Goal: Task Accomplishment & Management: Manage account settings

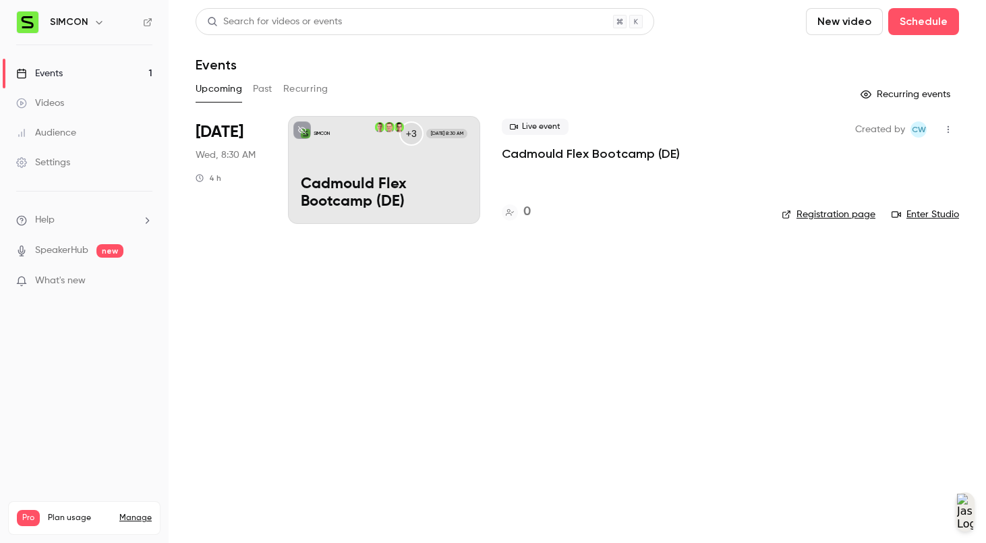
click at [395, 185] on p "Cadmould Flex Bootcamp (DE)" at bounding box center [384, 193] width 167 height 35
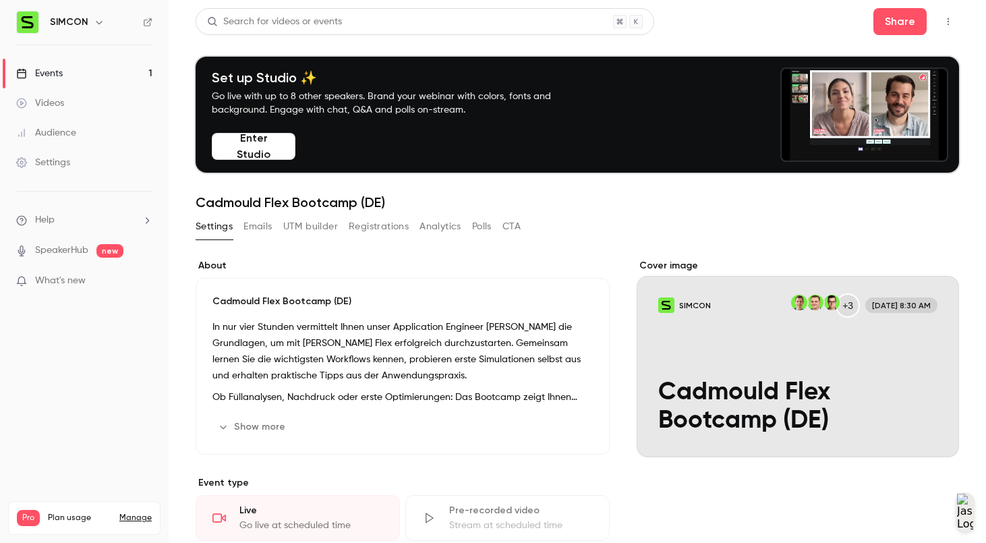
scroll to position [640, 0]
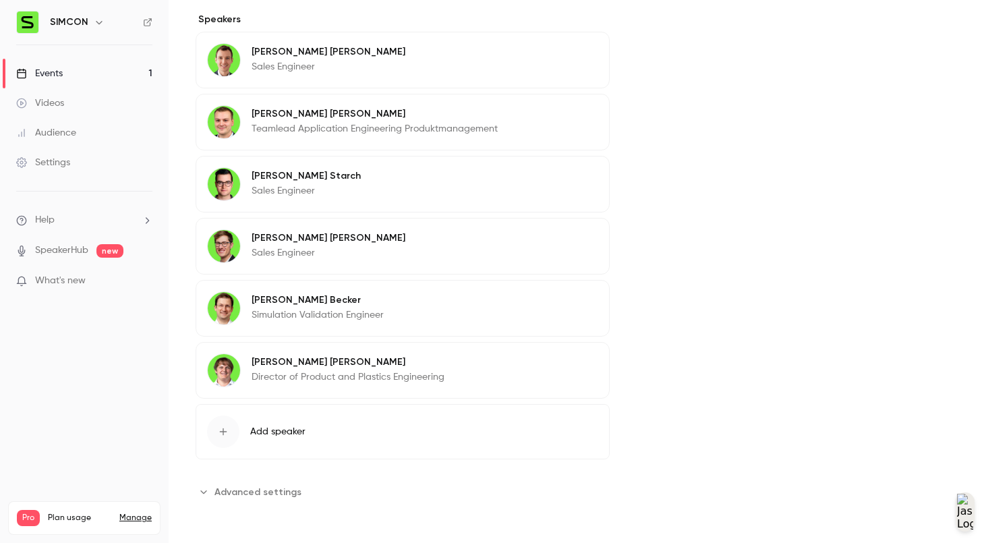
click at [116, 297] on ul "Help SpeakerHub new What's new" at bounding box center [84, 252] width 169 height 121
click at [112, 279] on p "What's new" at bounding box center [73, 281] width 115 height 14
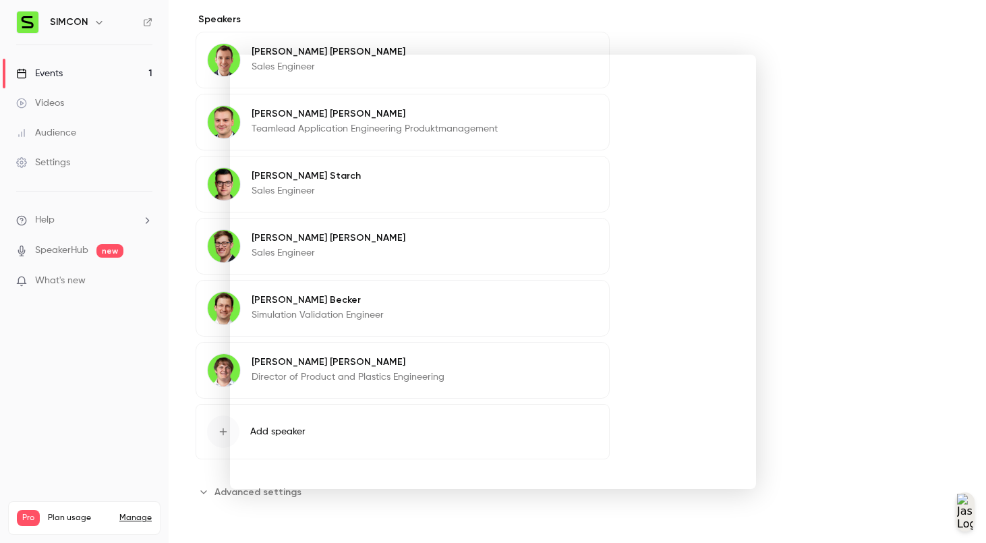
click at [857, 222] on div at bounding box center [493, 271] width 986 height 543
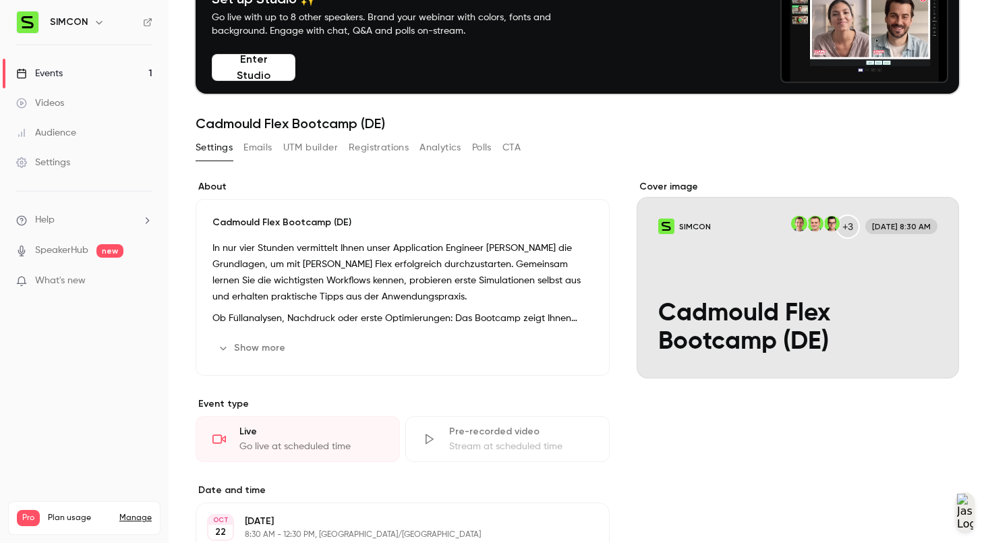
scroll to position [0, 0]
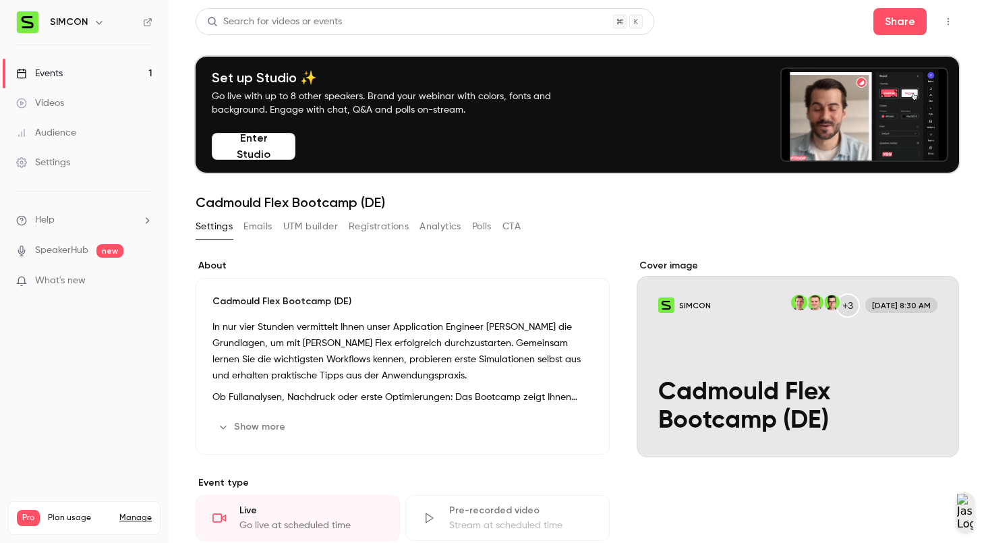
click at [857, 356] on div "Cover image" at bounding box center [798, 358] width 322 height 198
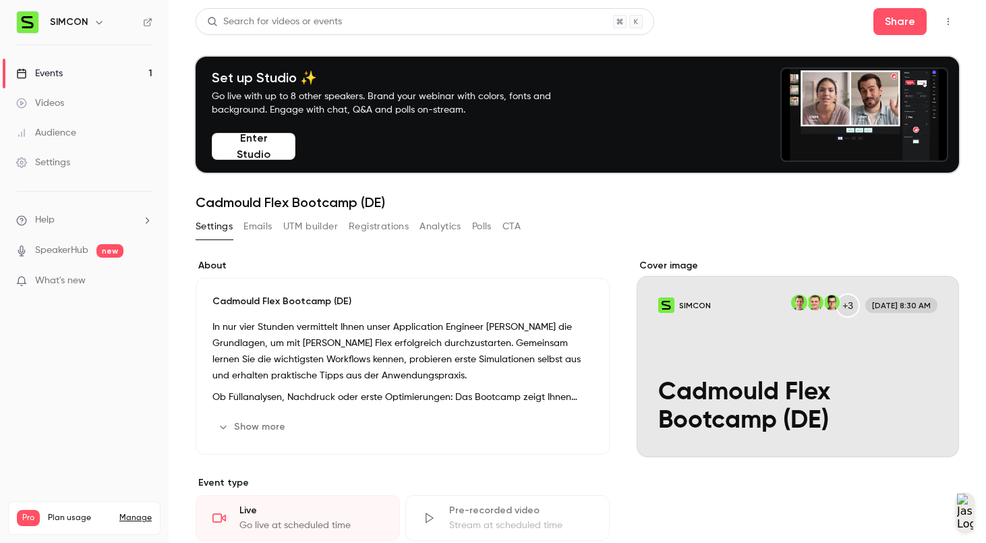
click at [0, 0] on input "SIMCON +3 [DATE] 8:30 AM Cadmould Flex Bootcamp (DE)" at bounding box center [0, 0] width 0 height 0
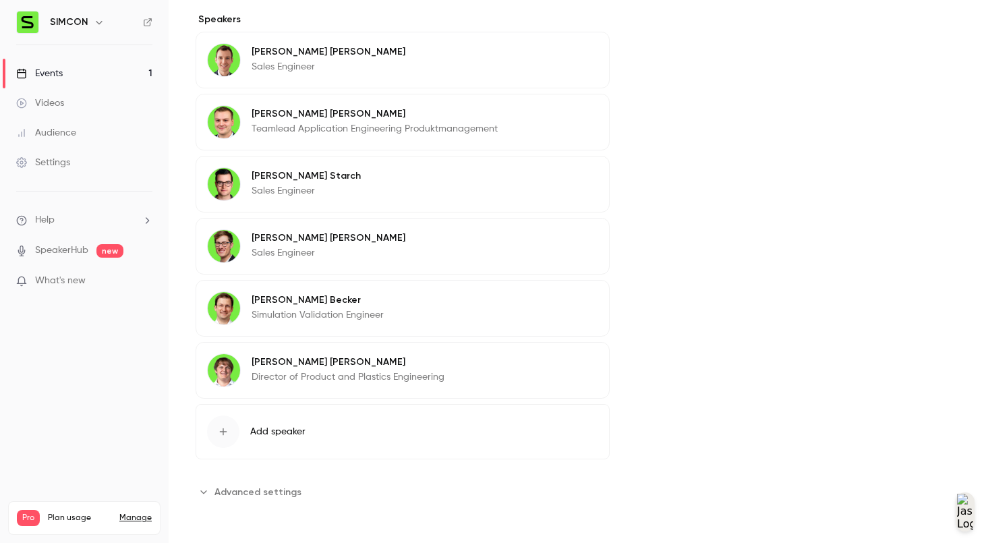
scroll to position [173, 0]
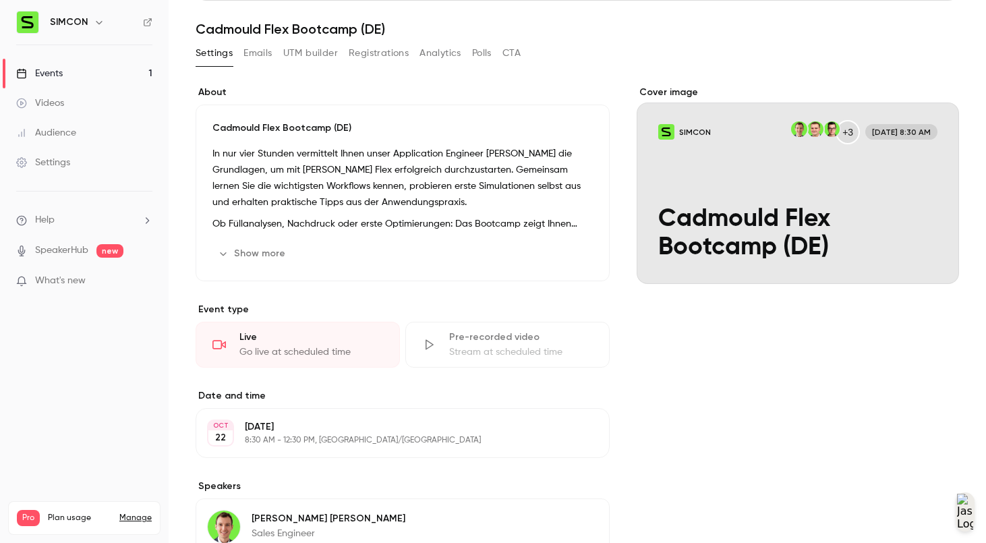
click at [405, 434] on div "[DATE] 8:30 AM - 12:30 PM, [GEOGRAPHIC_DATA]/[GEOGRAPHIC_DATA]" at bounding box center [391, 433] width 293 height 26
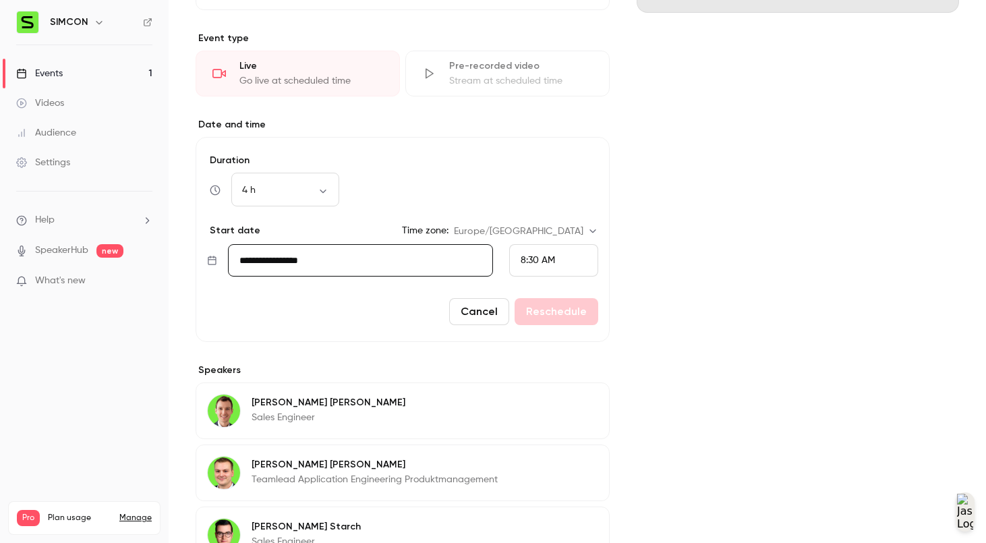
click at [717, 427] on div "Cover image SIMCON +3 [DATE] 8:30 AM Cadmould Flex Bootcamp (DE)" at bounding box center [798, 334] width 322 height 1039
click at [492, 316] on button "Cancel" at bounding box center [479, 311] width 60 height 27
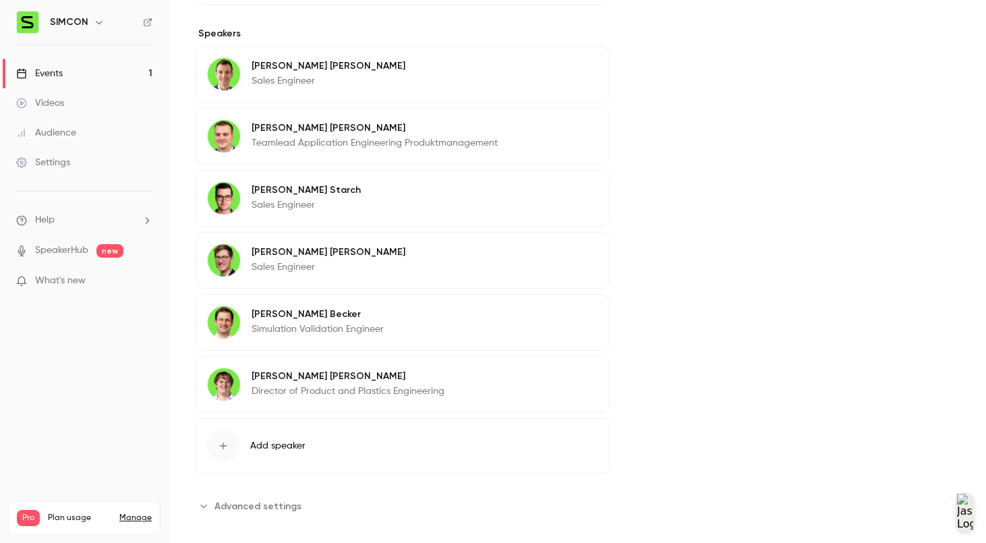
scroll to position [640, 0]
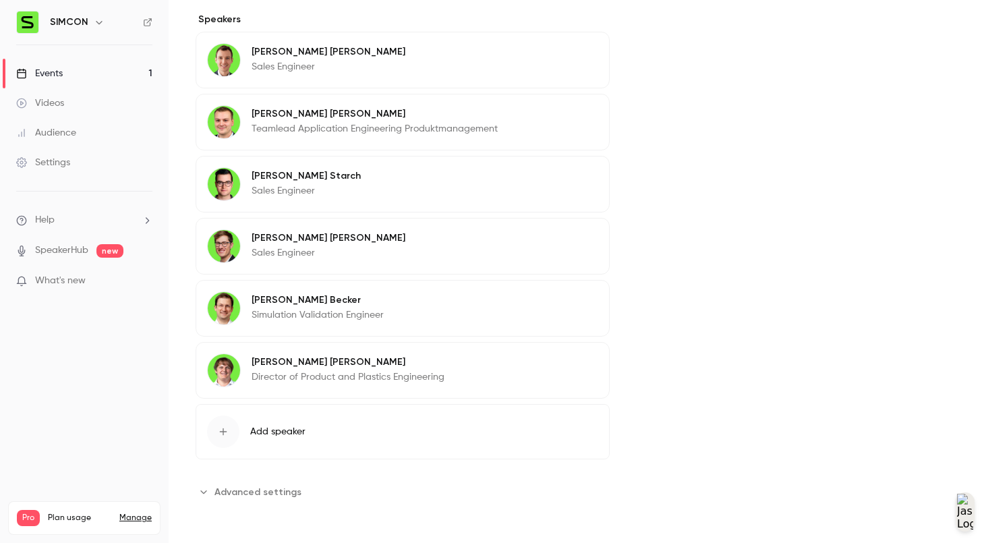
click at [273, 500] on button "Advanced settings" at bounding box center [253, 492] width 114 height 22
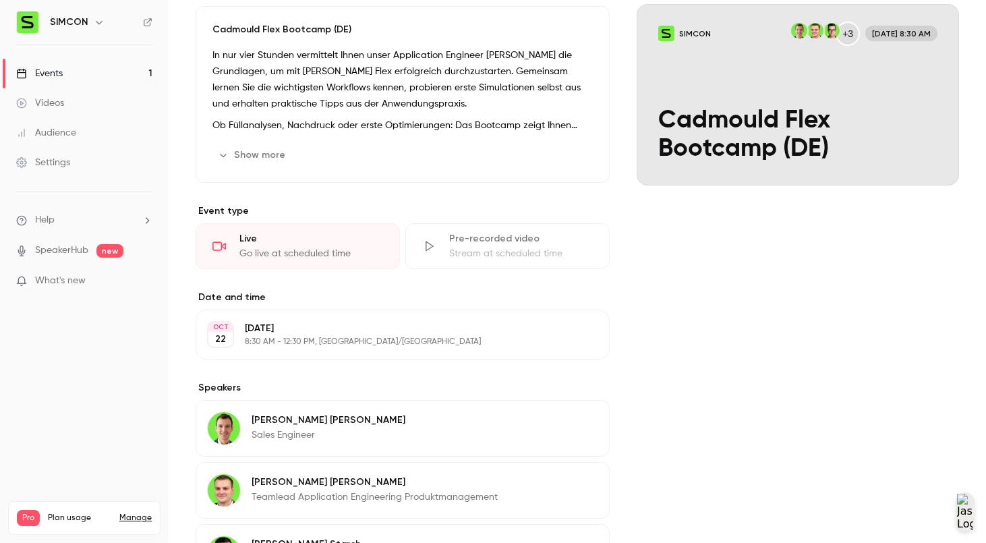
scroll to position [0, 0]
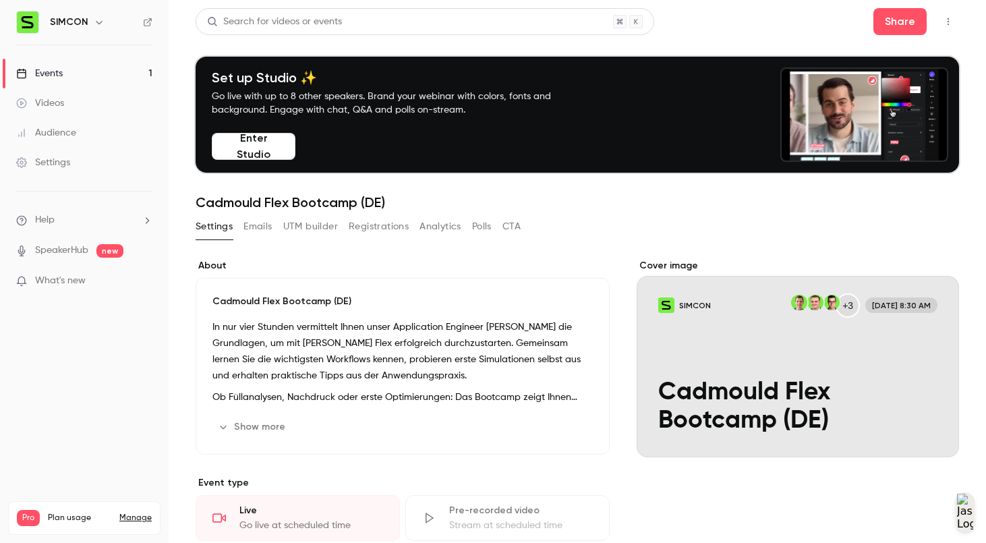
click at [370, 204] on h1 "Cadmould Flex Bootcamp (DE)" at bounding box center [578, 202] width 764 height 16
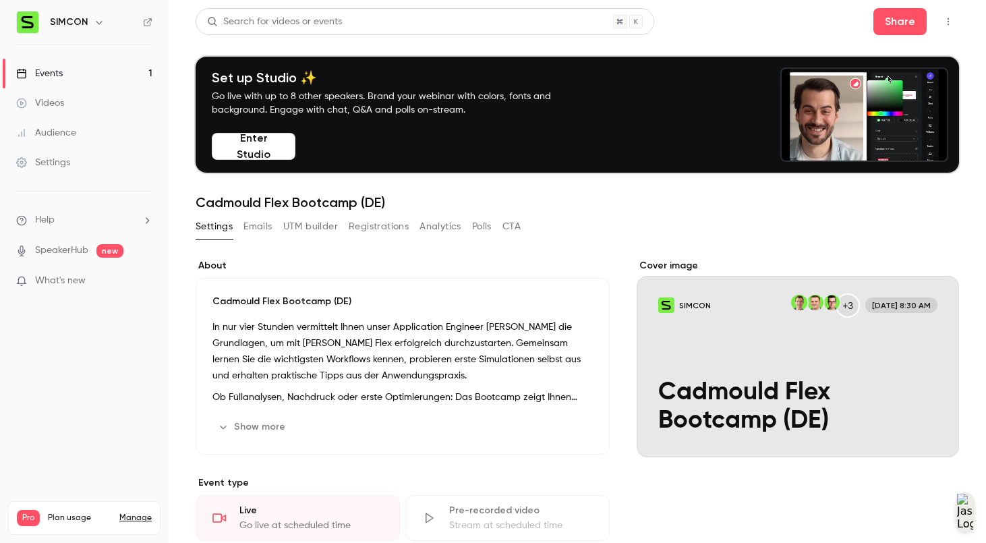
click at [370, 204] on h1 "Cadmould Flex Bootcamp (DE)" at bounding box center [578, 202] width 764 height 16
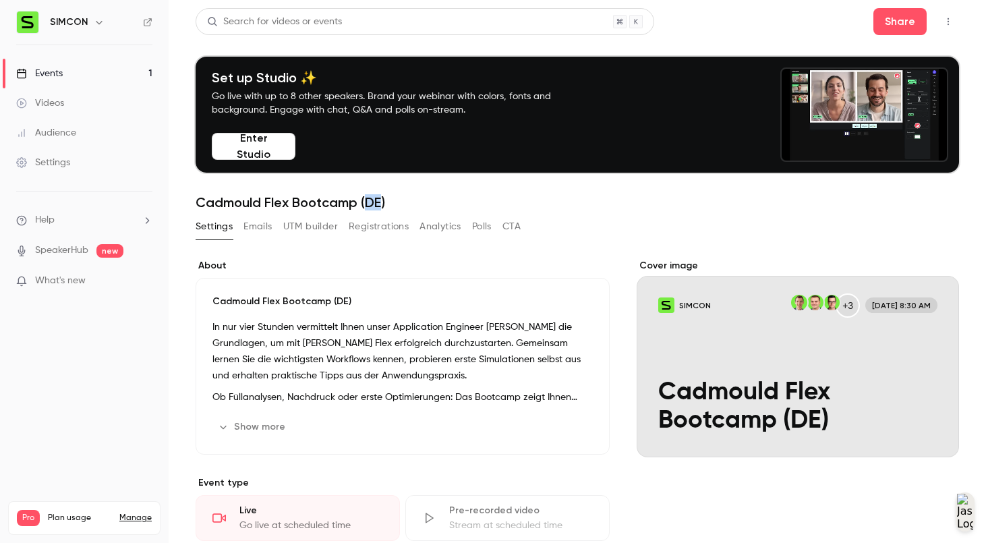
click at [370, 204] on h1 "Cadmould Flex Bootcamp (DE)" at bounding box center [578, 202] width 764 height 16
click at [90, 80] on link "Events 1" at bounding box center [84, 74] width 169 height 30
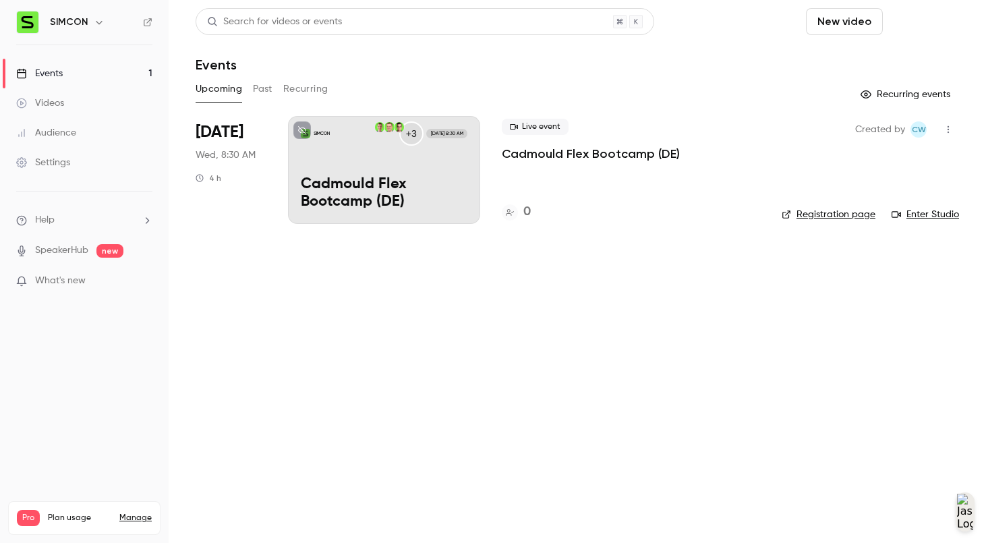
click at [857, 30] on button "Schedule" at bounding box center [923, 21] width 71 height 27
click at [857, 92] on span "Recurring event" at bounding box center [880, 94] width 71 height 14
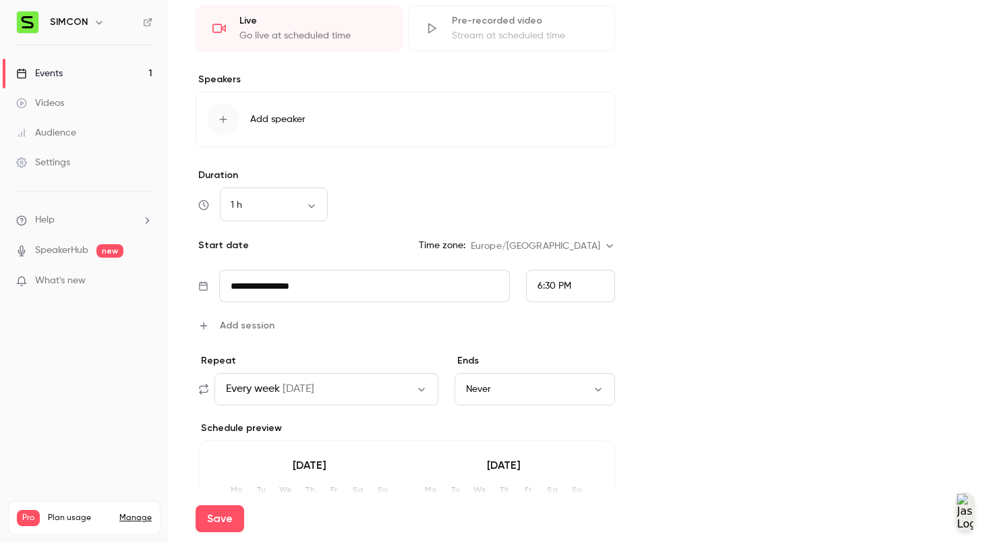
scroll to position [395, 0]
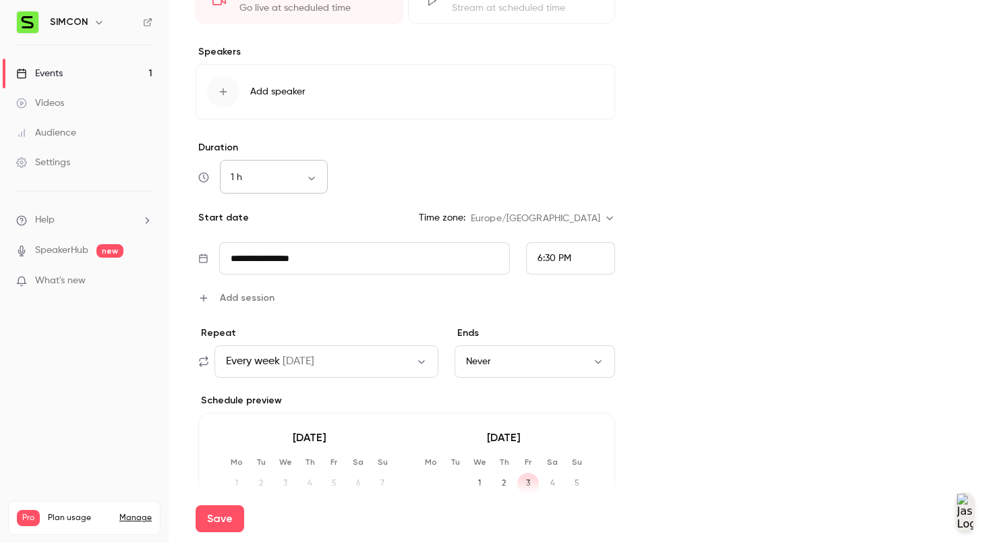
type input "**********"
click at [281, 180] on body "**********" at bounding box center [493, 271] width 986 height 543
click at [494, 171] on div at bounding box center [493, 271] width 986 height 543
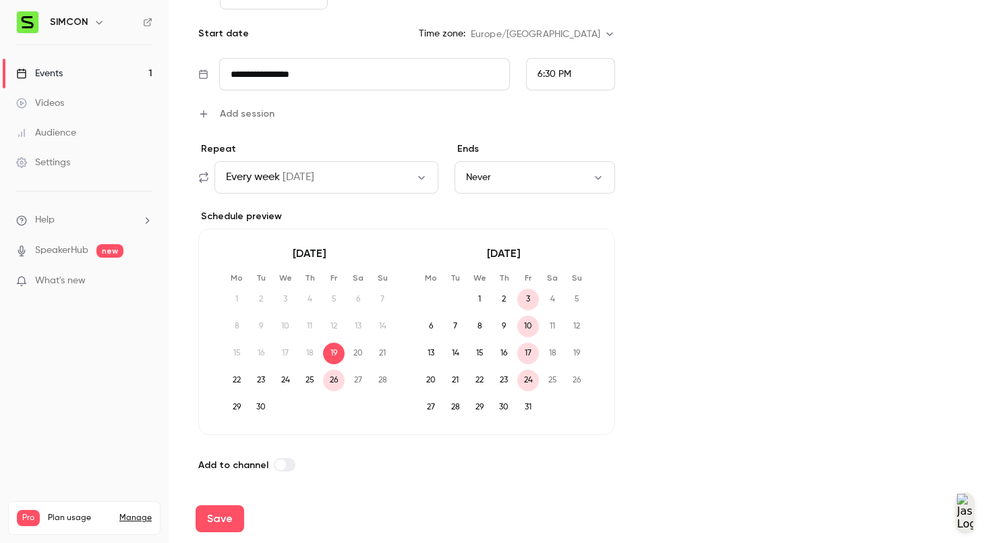
click at [225, 532] on div "Save" at bounding box center [578, 518] width 764 height 49
click at [226, 520] on button "Save" at bounding box center [220, 518] width 49 height 27
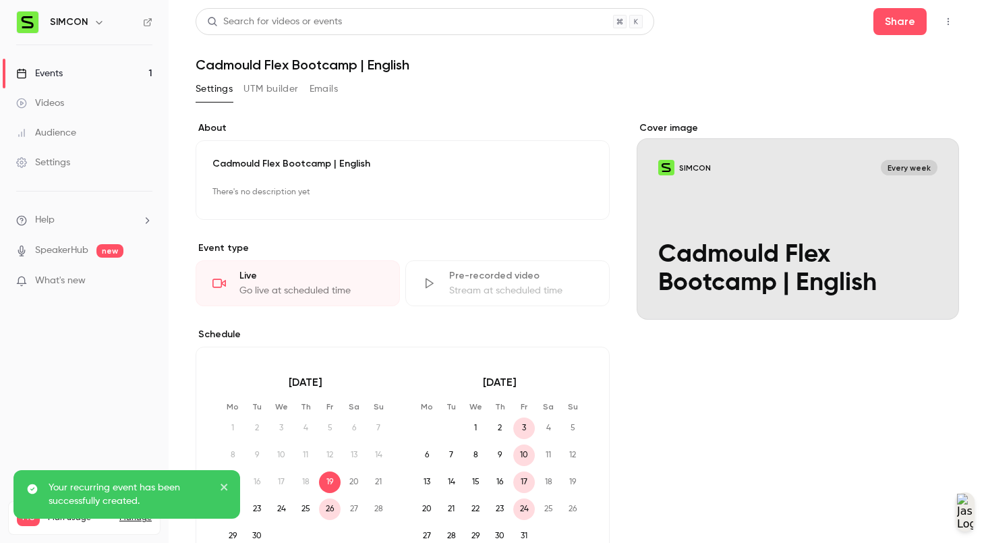
click at [776, 480] on div "Cover image SIMCON Every week Cadmould Flex Bootcamp | English" at bounding box center [798, 425] width 322 height 608
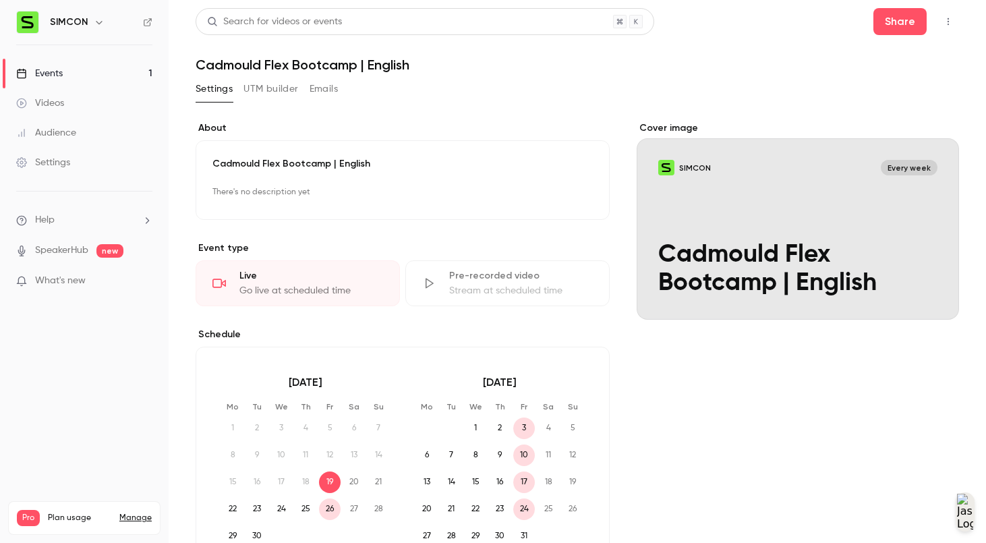
click at [781, 190] on div "Cover image" at bounding box center [798, 220] width 322 height 198
click at [0, 0] on input "SIMCON Every week Cadmould Flex Bootcamp | English" at bounding box center [0, 0] width 0 height 0
click at [573, 195] on button "Edit" at bounding box center [568, 193] width 49 height 22
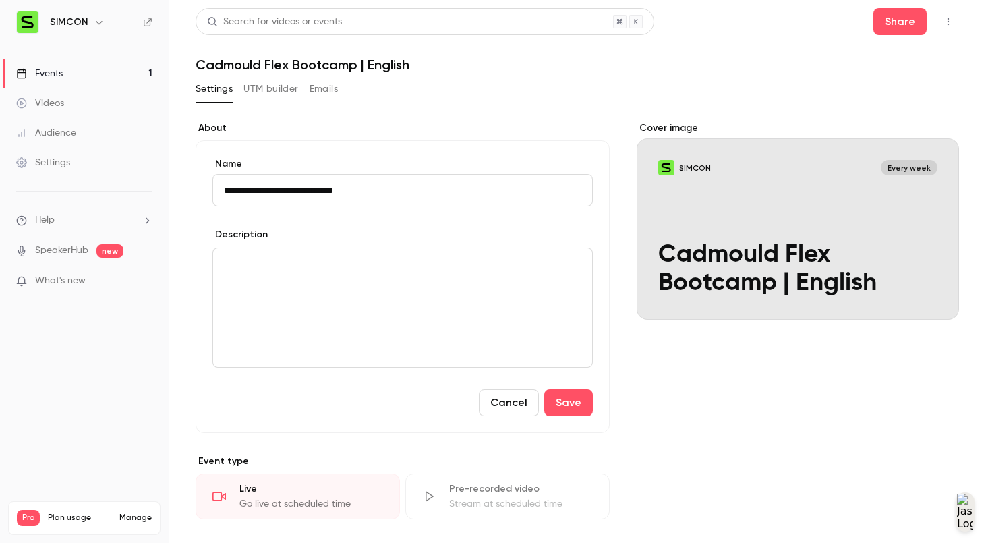
scroll to position [440, 0]
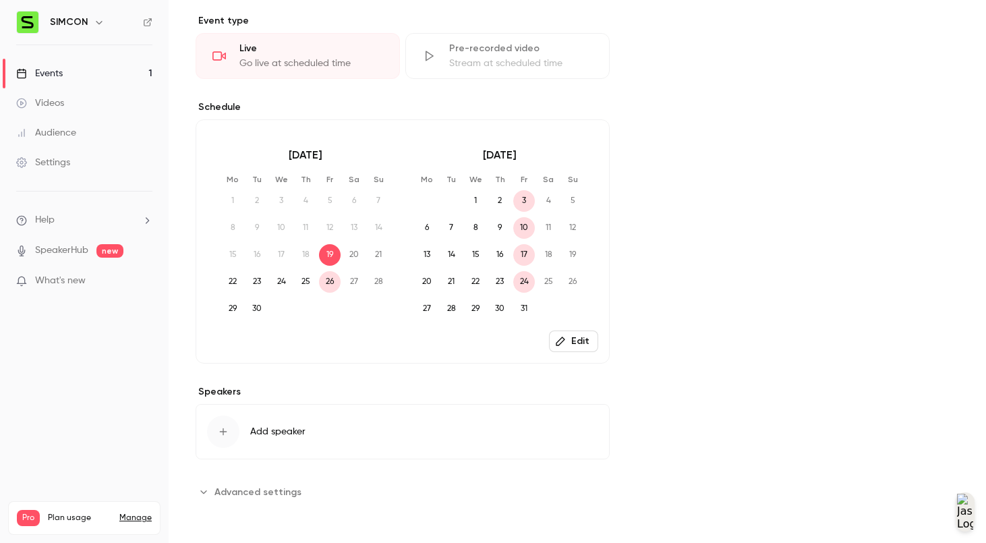
click at [289, 489] on span "Advanced settings" at bounding box center [257, 492] width 87 height 14
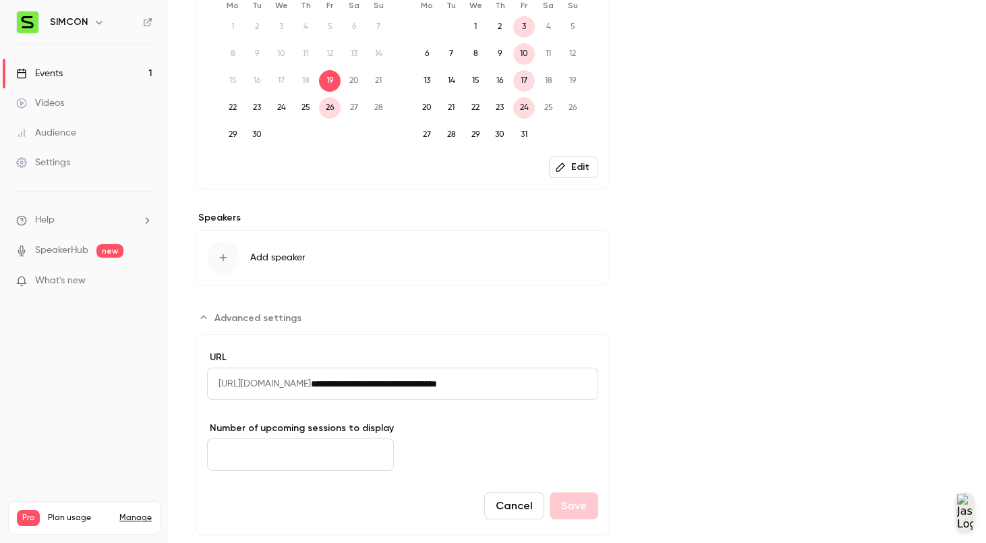
scroll to position [648, 0]
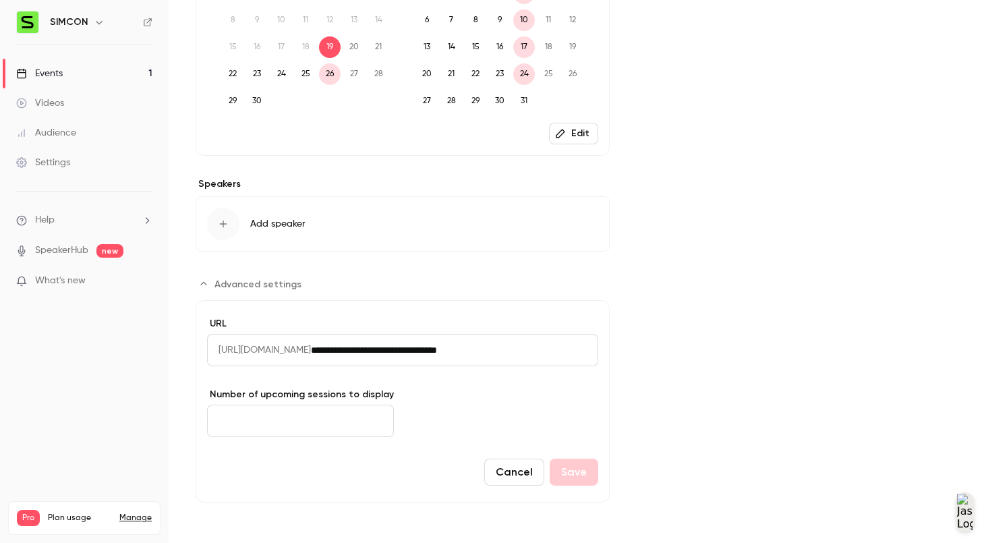
click at [368, 418] on input "*" at bounding box center [300, 421] width 187 height 32
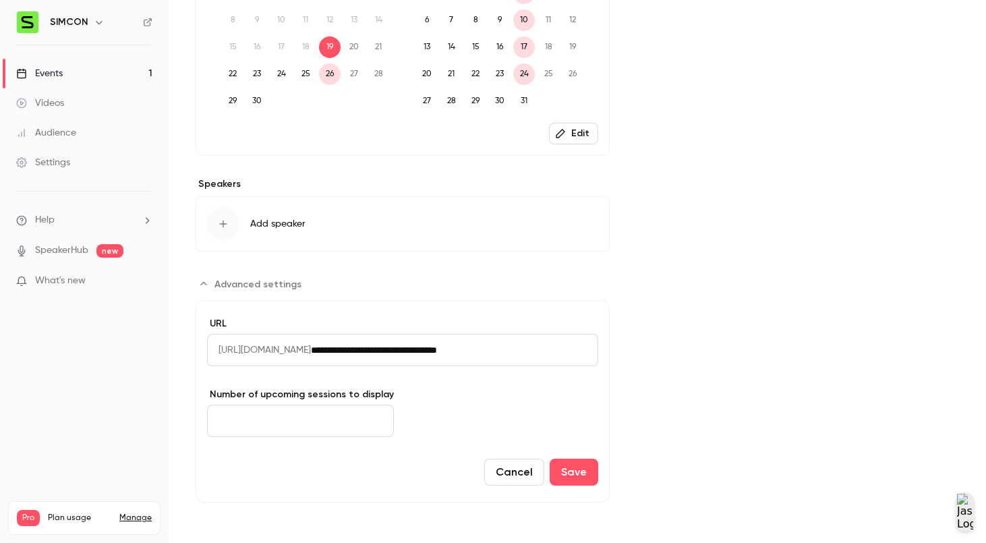
click at [368, 423] on input "*" at bounding box center [300, 421] width 187 height 32
type input "*"
click at [368, 423] on input "*" at bounding box center [300, 421] width 187 height 32
click at [571, 465] on button "Save" at bounding box center [574, 472] width 49 height 27
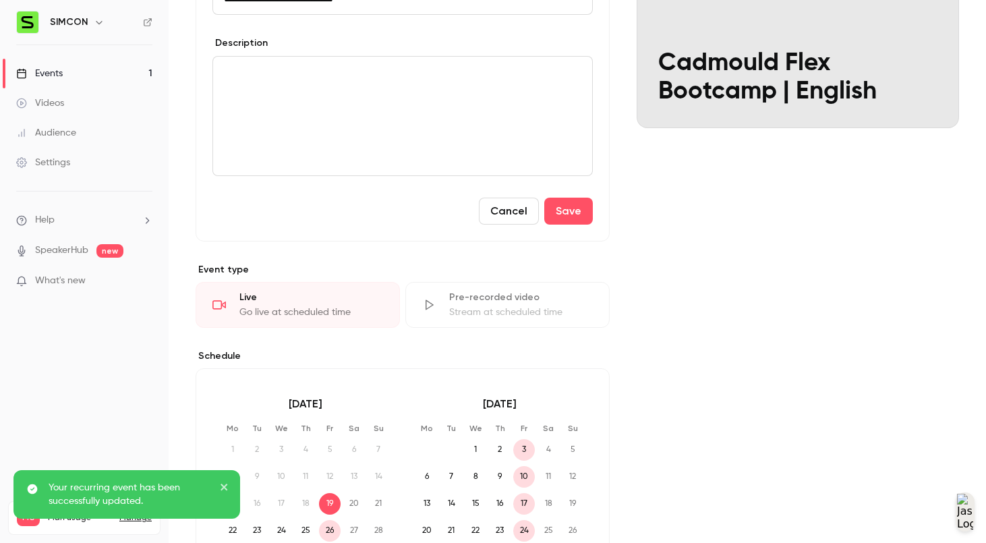
scroll to position [0, 0]
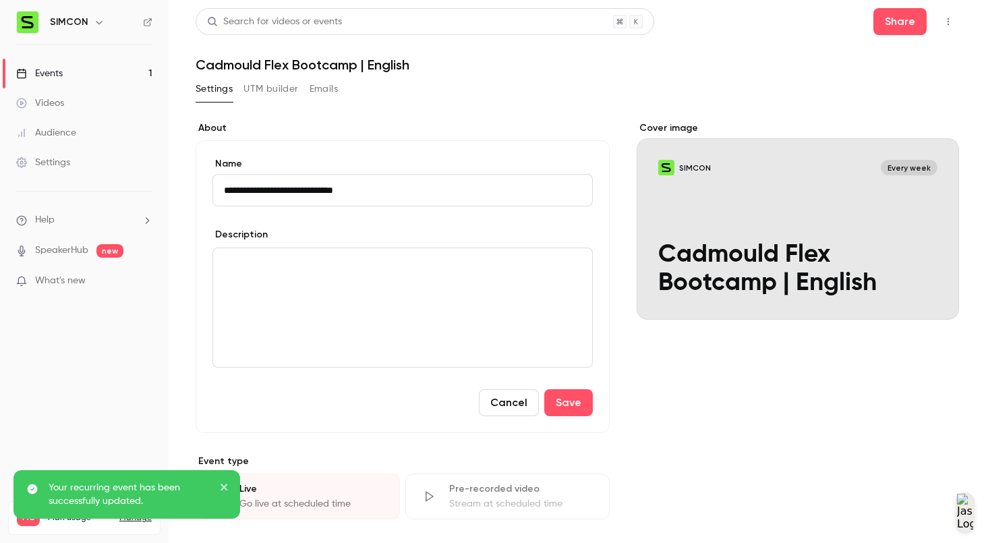
click at [264, 92] on button "UTM builder" at bounding box center [270, 89] width 55 height 22
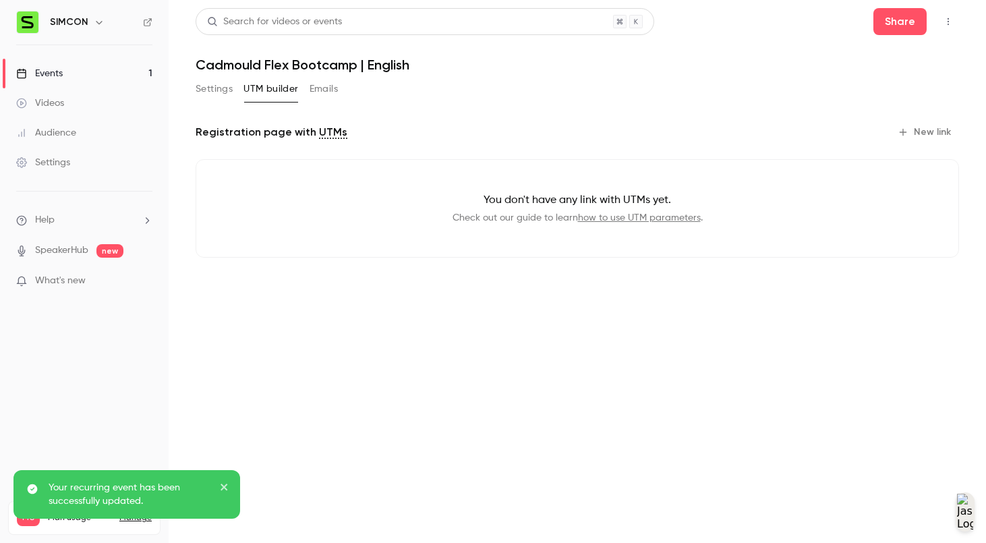
click at [322, 89] on button "Emails" at bounding box center [324, 89] width 28 height 22
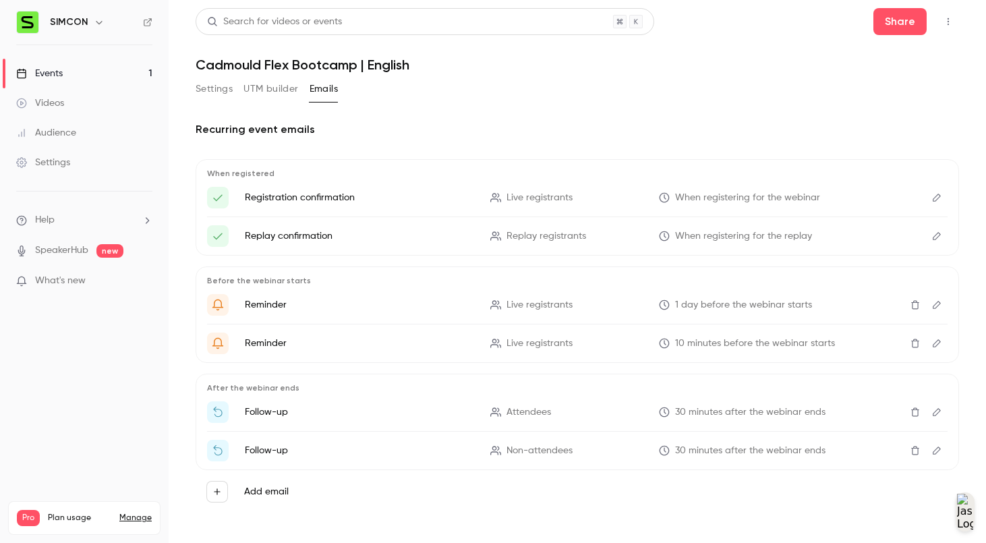
click at [229, 90] on button "Settings" at bounding box center [214, 89] width 37 height 22
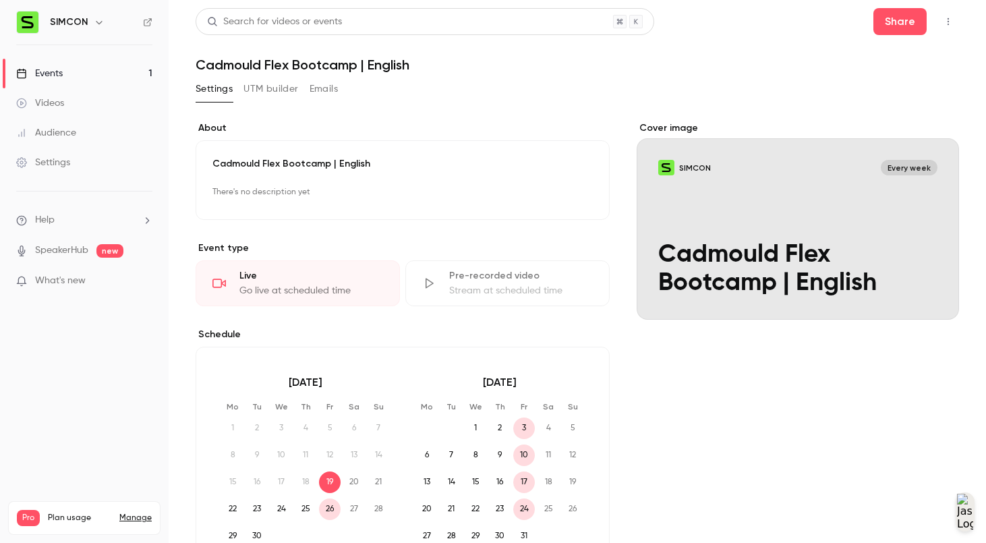
click at [80, 76] on link "Events 1" at bounding box center [84, 74] width 169 height 30
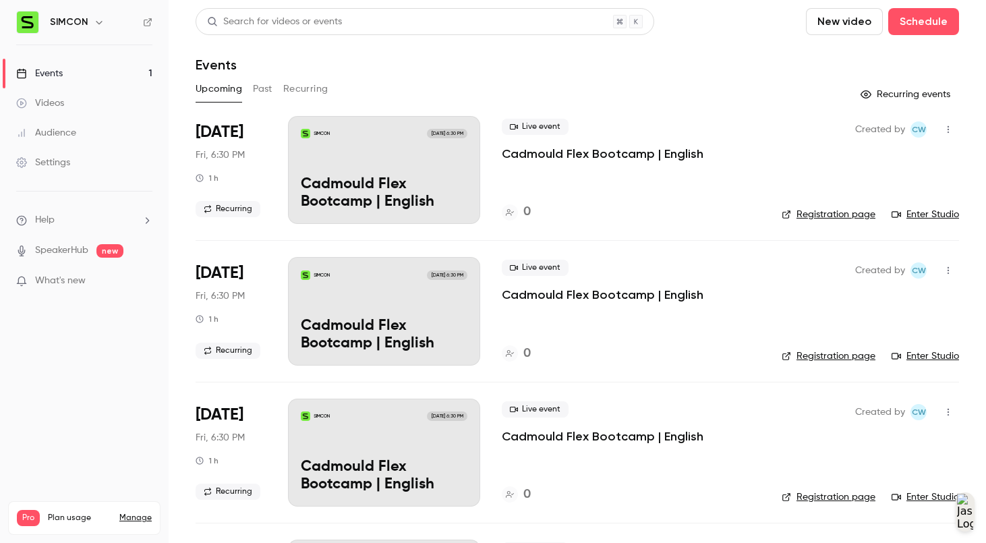
scroll to position [552, 0]
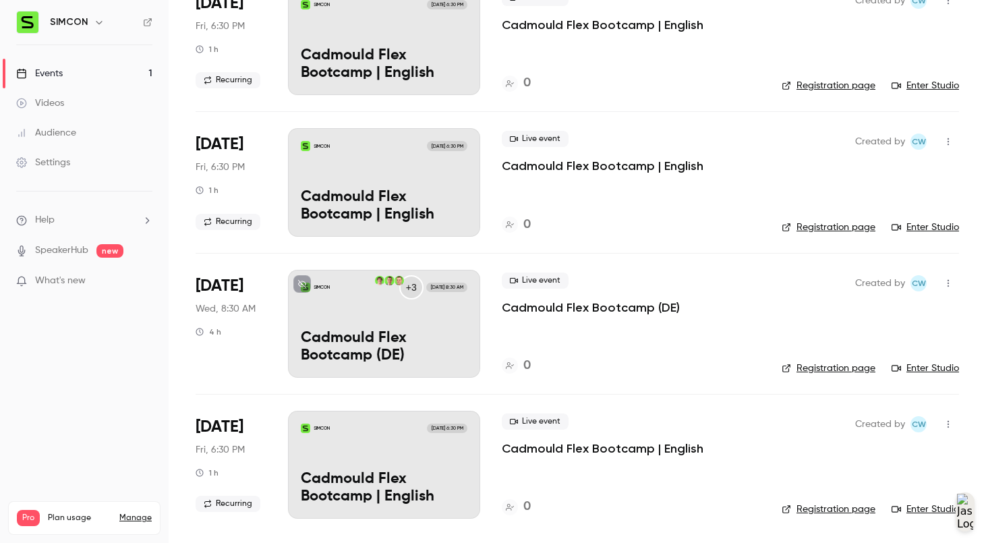
click at [813, 510] on link "Registration page" at bounding box center [829, 509] width 94 height 13
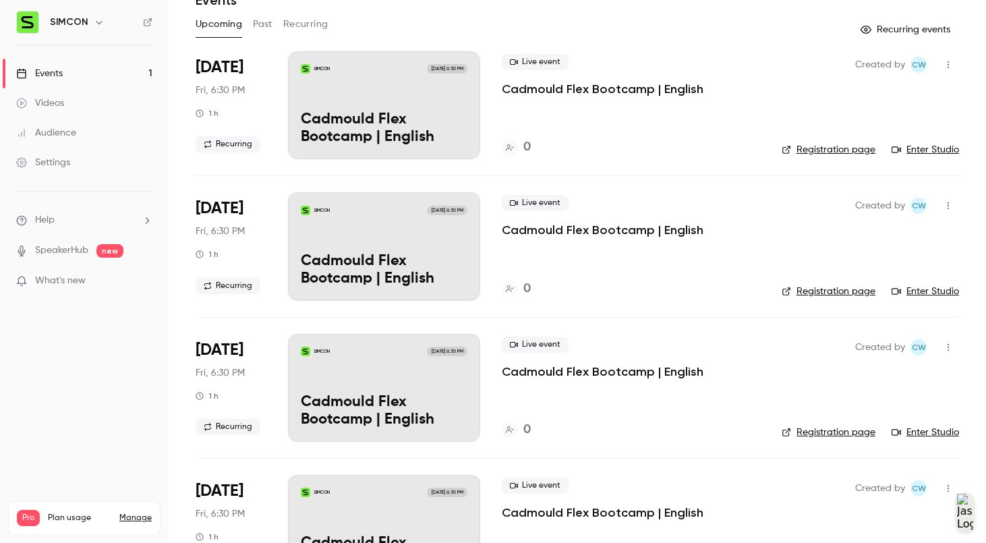
scroll to position [0, 0]
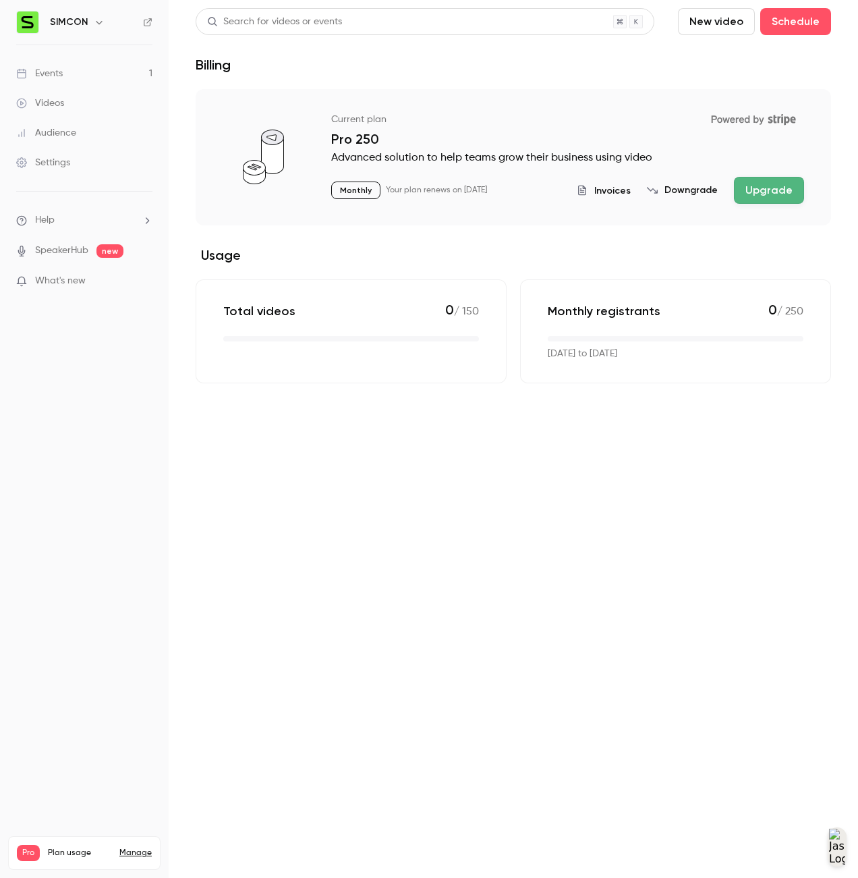
click at [82, 18] on h6 "SIMCON" at bounding box center [69, 22] width 38 height 13
click at [136, 219] on li "Help" at bounding box center [84, 220] width 136 height 14
click at [136, 219] on div at bounding box center [429, 439] width 858 height 878
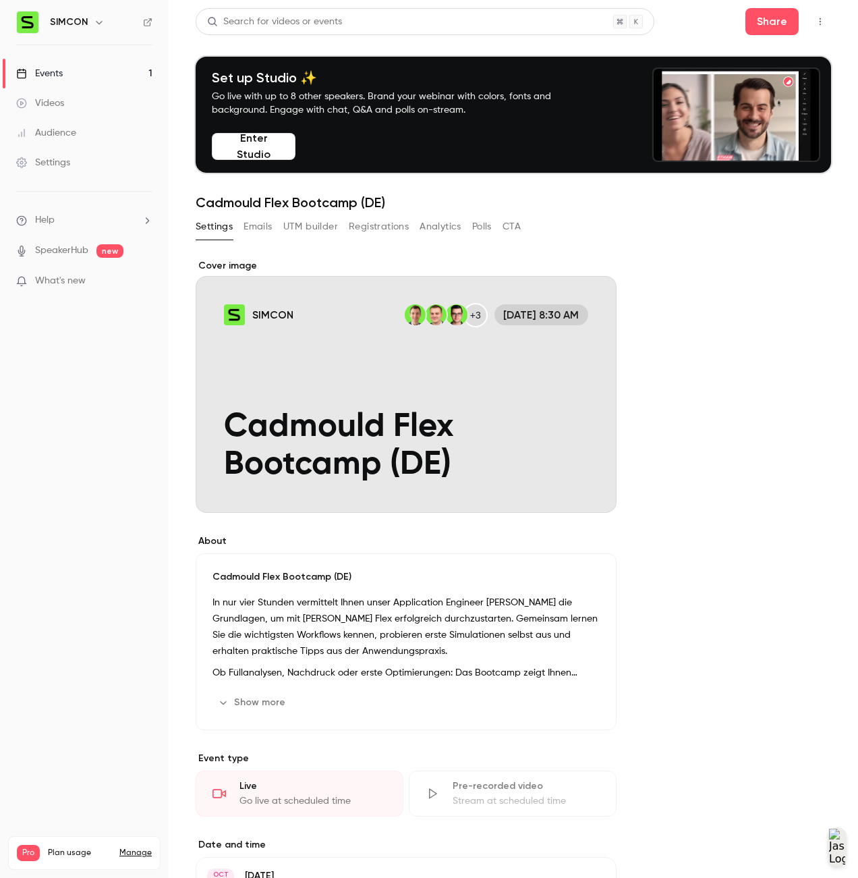
scroll to position [36, 0]
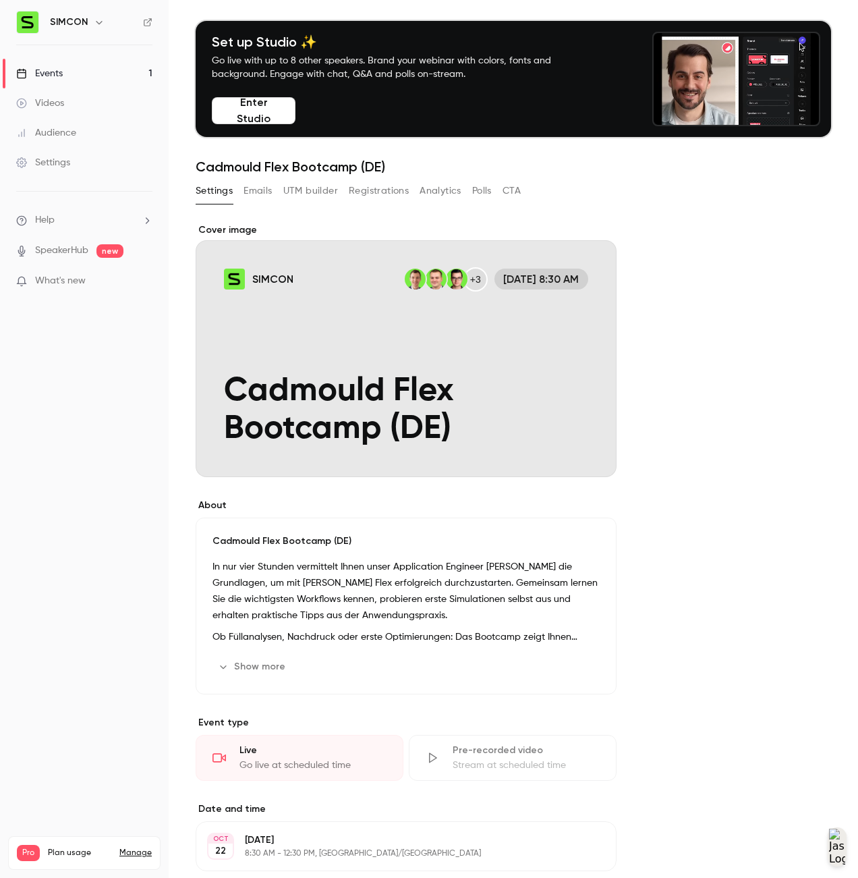
click at [127, 847] on link "Manage" at bounding box center [135, 852] width 32 height 11
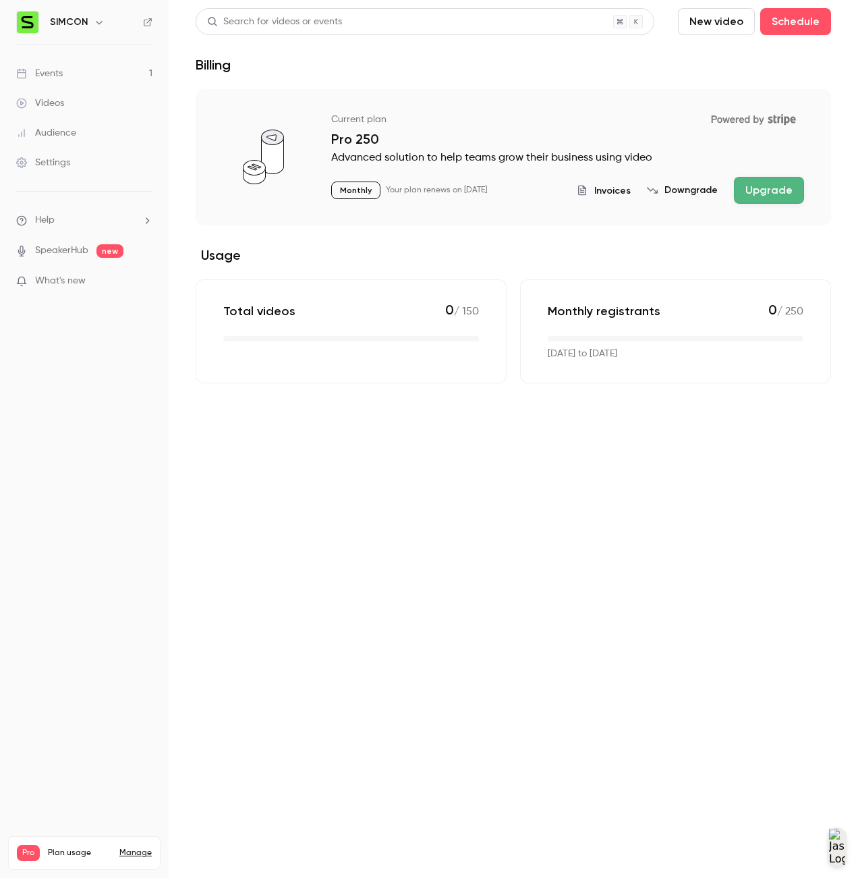
click at [621, 196] on span "Invoices" at bounding box center [612, 190] width 36 height 14
click at [617, 184] on span "Invoices" at bounding box center [612, 190] width 36 height 14
click at [71, 427] on nav "SIMCON Events 7 Videos Audience Settings Help SpeakerHub new What's new Pro Pla…" at bounding box center [84, 439] width 169 height 878
click at [65, 163] on div "Settings" at bounding box center [43, 162] width 54 height 13
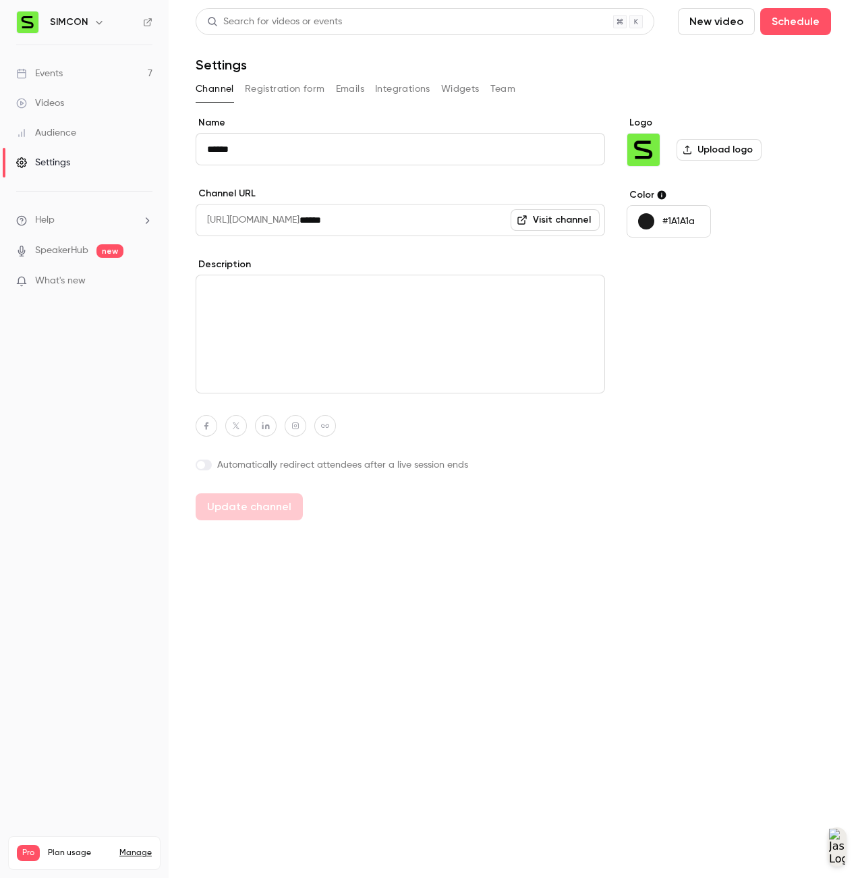
click at [391, 90] on button "Integrations" at bounding box center [402, 89] width 55 height 22
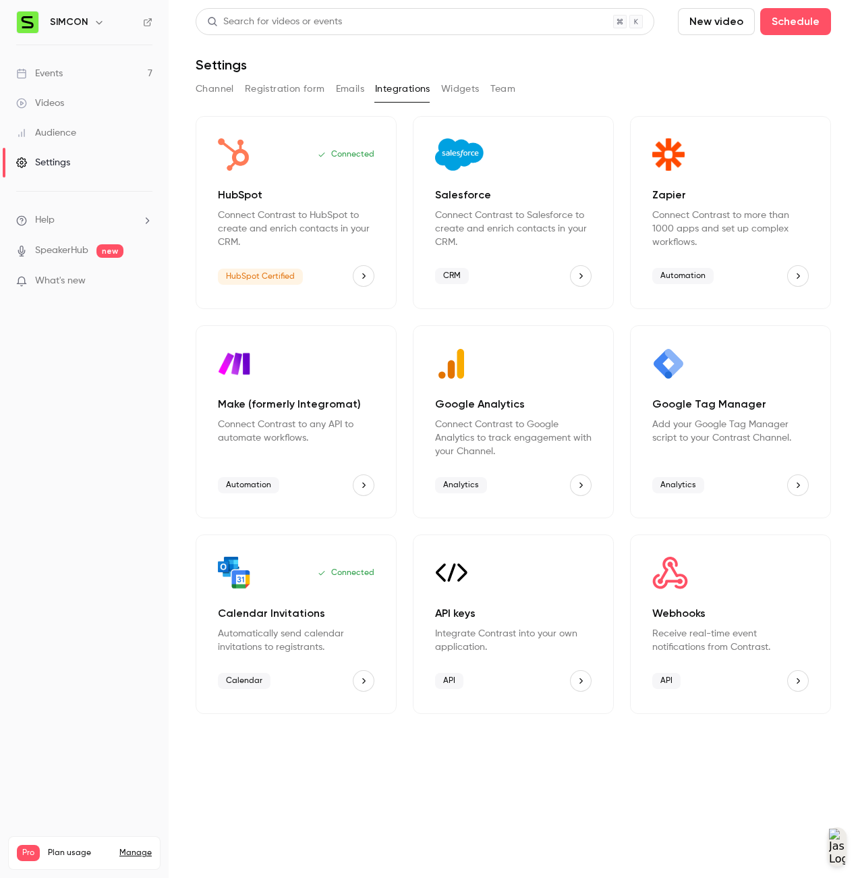
click at [692, 173] on div "Zapier Connect Contrast to more than 1000 apps and set up complex workflows. Au…" at bounding box center [730, 212] width 201 height 193
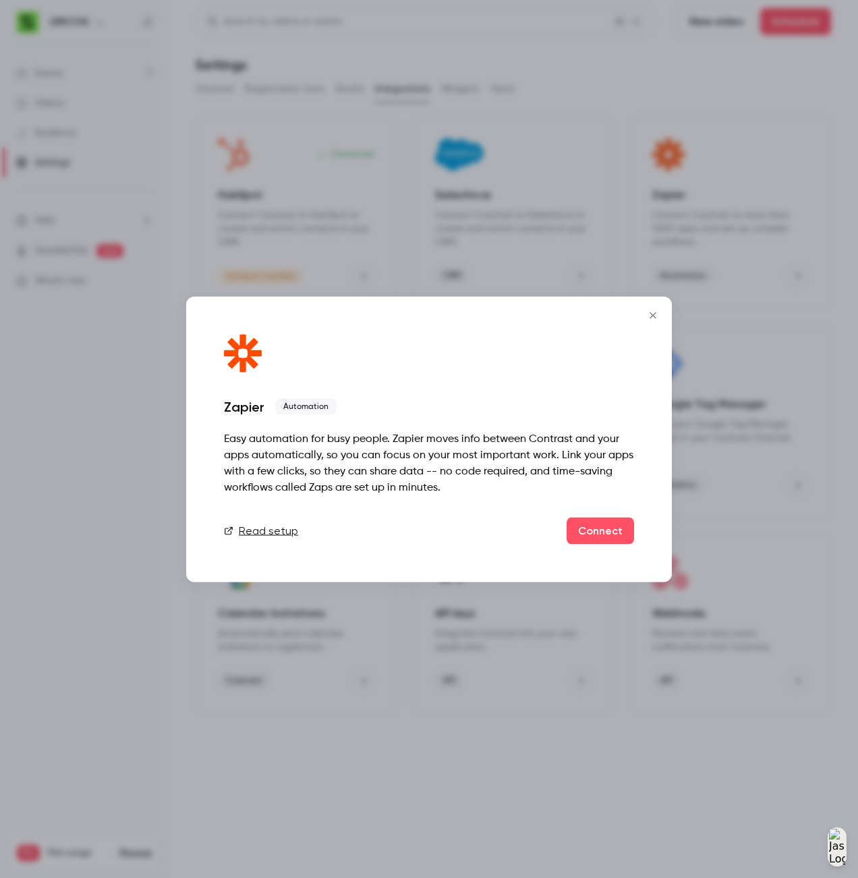
click at [267, 531] on link "Read setup" at bounding box center [261, 530] width 74 height 16
drag, startPoint x: 658, startPoint y: 308, endPoint x: 641, endPoint y: 317, distance: 19.0
click at [658, 308] on button "Close" at bounding box center [652, 315] width 27 height 27
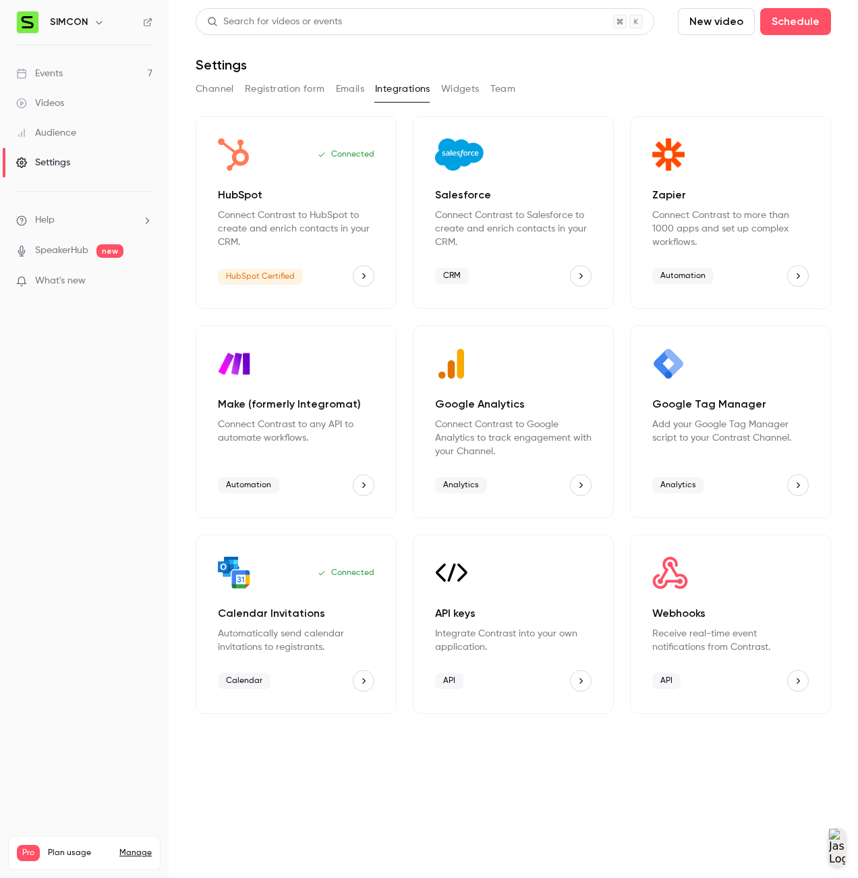
click at [362, 274] on icon "HubSpot" at bounding box center [363, 275] width 9 height 9
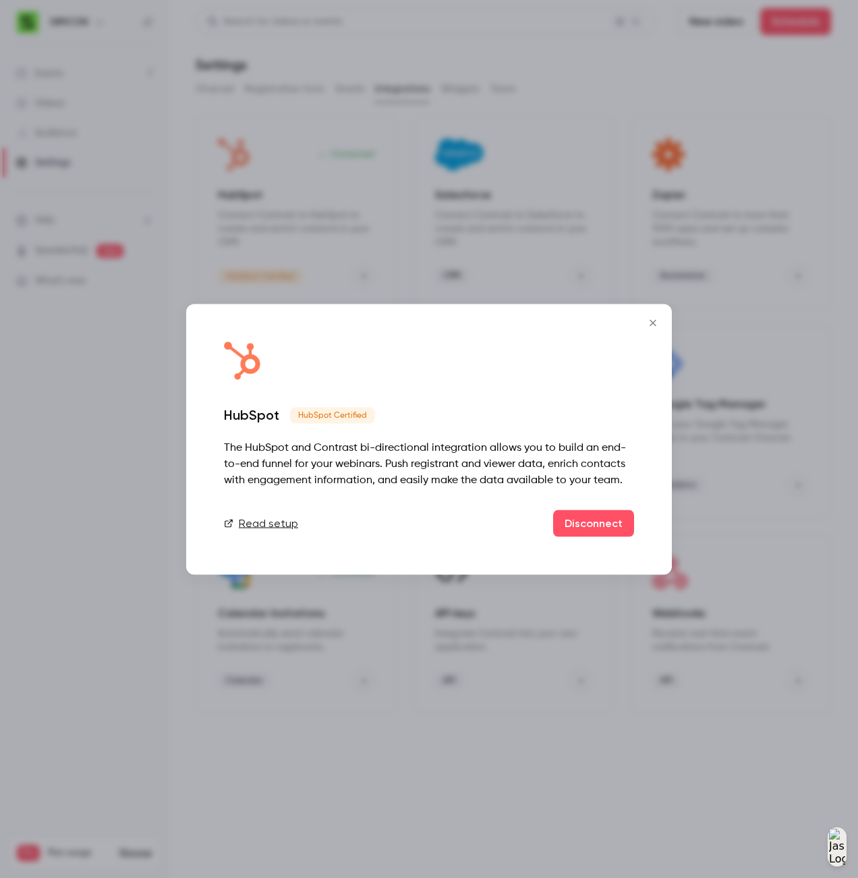
click at [279, 517] on link "Read setup" at bounding box center [261, 523] width 74 height 16
